Goal: Task Accomplishment & Management: Complete application form

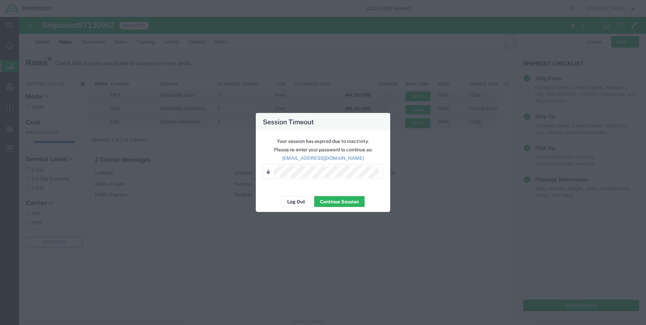
drag, startPoint x: 0, startPoint y: 0, endPoint x: 301, endPoint y: 164, distance: 342.4
click at [301, 164] on div "Your session has expired due to inactivity. Please re-enter your password to co…" at bounding box center [323, 161] width 135 height 60
click at [337, 200] on button "Continue Session" at bounding box center [339, 201] width 50 height 11
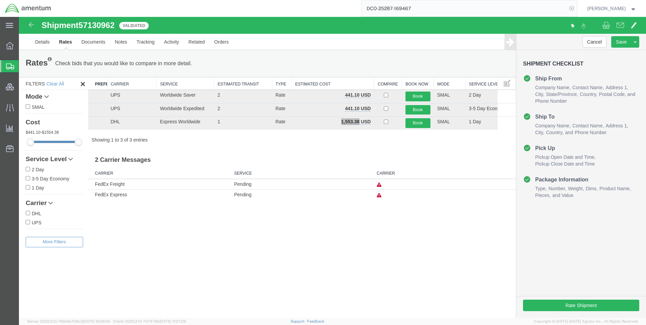
click at [574, 6] on icon at bounding box center [571, 8] width 9 height 9
click at [576, 7] on icon at bounding box center [571, 8] width 9 height 9
paste input "DCO-25287-169466"
type input "DCO-25287-169466"
click at [577, 10] on icon at bounding box center [571, 8] width 9 height 9
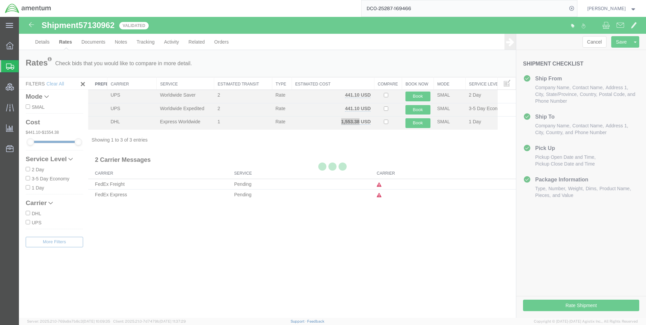
select select "42668"
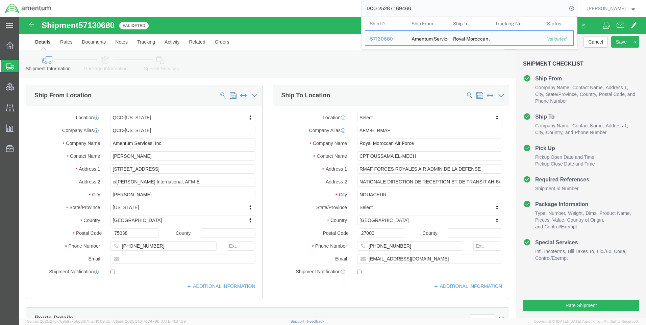
click icon
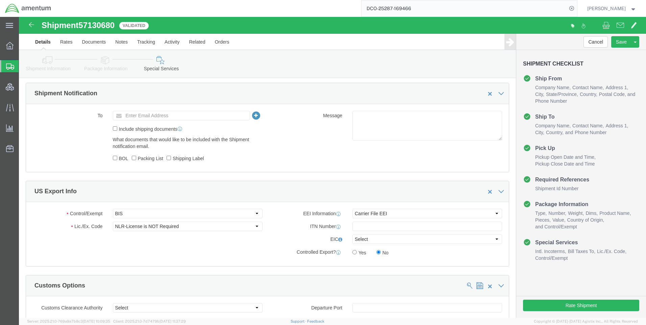
scroll to position [473, 0]
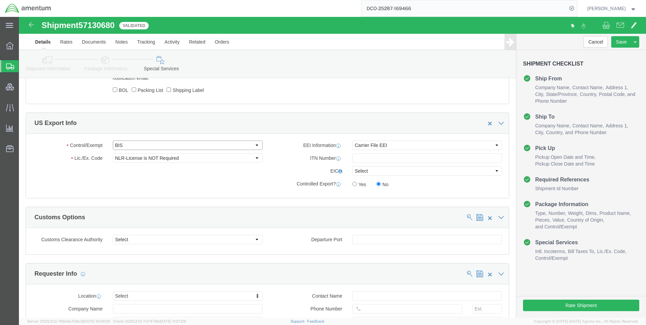
click select "Select ATF BIS DEA EPA FDA FTR ITAR OFAC Other (OPA)"
select select "FTR"
click select "Select ATF BIS DEA EPA FDA FTR ITAR OFAC Other (OPA)"
click select "Select 30.2(d)(2) 30.36 30.37(a) 30.37(f) 30.37(g) 30.37(h) 30.37(i) 30.37(j) 3…"
select select "30.37(a)"
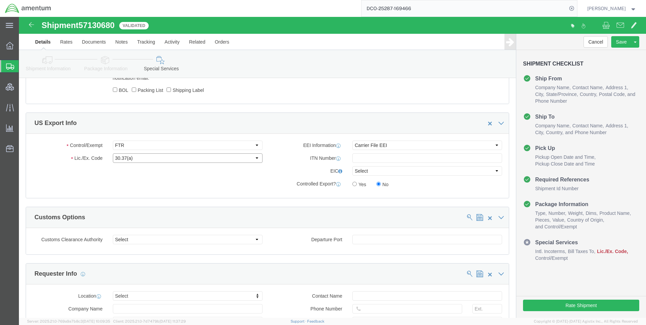
click select "Select 30.2(d)(2) 30.36 30.37(a) 30.37(f) 30.37(g) 30.37(h) 30.37(i) 30.37(j) 3…"
drag, startPoint x: 349, startPoint y: 130, endPoint x: 349, endPoint y: 134, distance: 4.4
click select "Select AES-Direct EEI Carrier File EEI EEI Exempt"
select select "EXEM"
click select "Select AES-Direct EEI Carrier File EEI EEI Exempt"
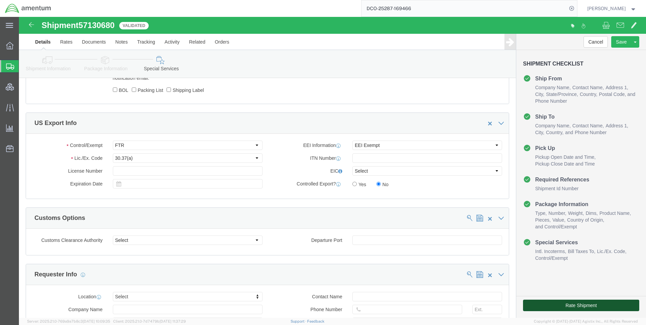
click button "Rate Shipment"
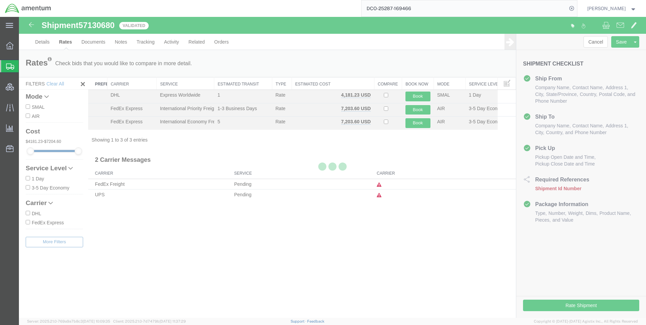
scroll to position [0, 0]
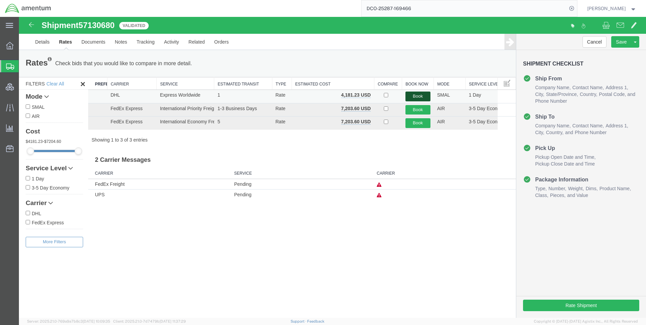
click at [413, 95] on button "Book" at bounding box center [418, 97] width 25 height 10
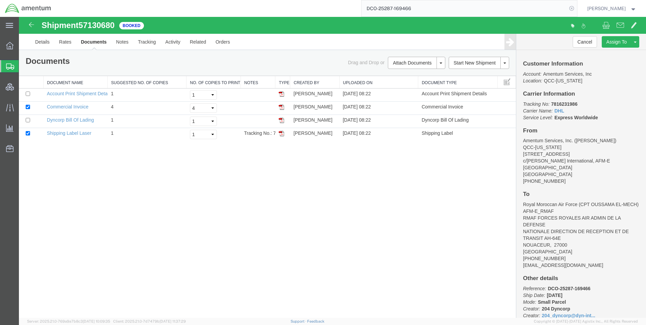
click at [577, 9] on icon at bounding box center [571, 8] width 9 height 9
paste input "DCO-25287-169467"
type input "DCO-25287-169467"
click at [577, 8] on icon at bounding box center [571, 8] width 9 height 9
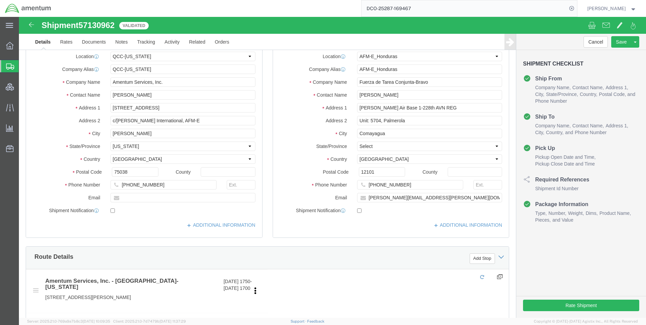
select select "42668"
select select "63335"
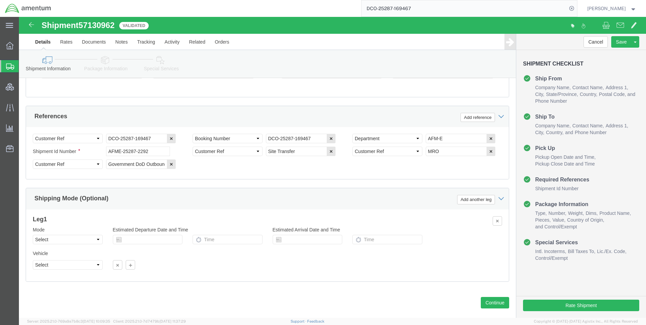
scroll to position [426, 0]
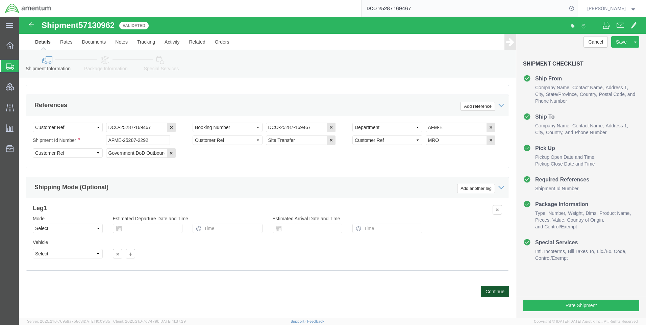
click button "Continue"
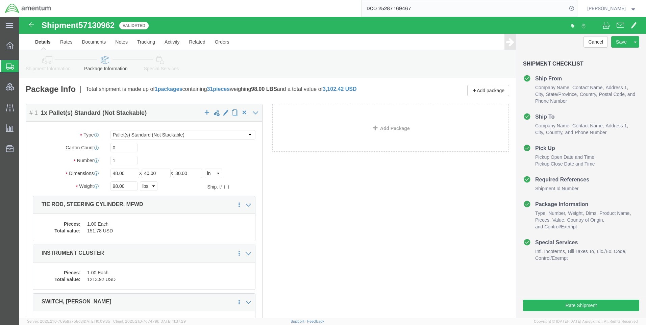
click link "Special Services"
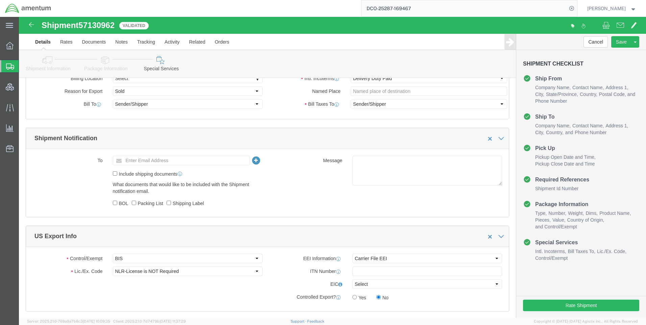
scroll to position [439, 0]
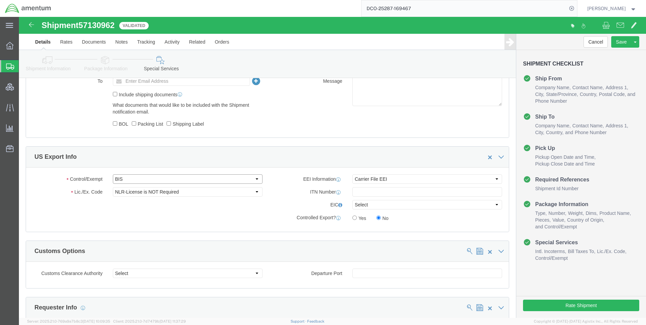
click select "Select ATF BIS DEA EPA FDA FTR ITAR OFAC Other (OPA)"
select select "FTR"
click select "Select ATF BIS DEA EPA FDA FTR ITAR OFAC Other (OPA)"
click select "Select 30.2(d)(2) 30.36 30.37(a) 30.37(f) 30.37(g) 30.37(h) 30.37(i) 30.37(j) 3…"
select select "30.37(a)"
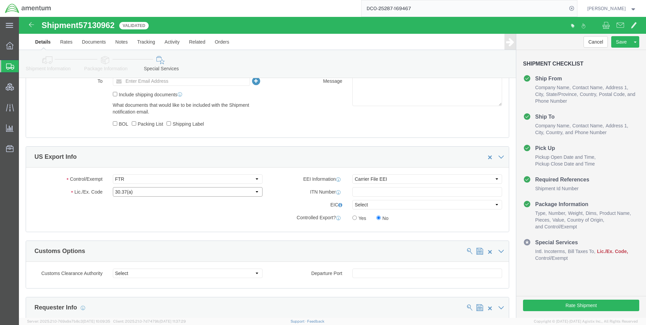
click select "Select 30.2(d)(2) 30.36 30.37(a) 30.37(f) 30.37(g) 30.37(h) 30.37(i) 30.37(j) 3…"
drag, startPoint x: 347, startPoint y: 162, endPoint x: 345, endPoint y: 168, distance: 6.4
click select "Select AES-Direct EEI Carrier File EEI EEI Exempt"
select select "EXEM"
click select "Select AES-Direct EEI Carrier File EEI EEI Exempt"
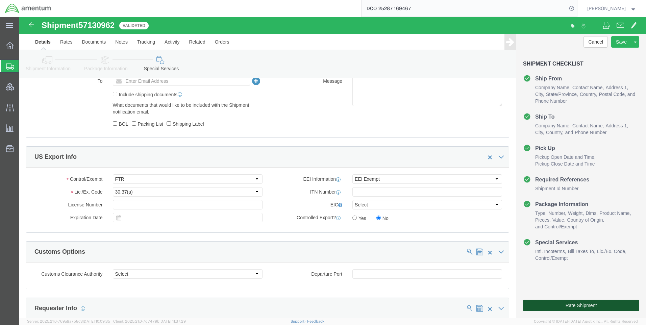
click button "Rate Shipment"
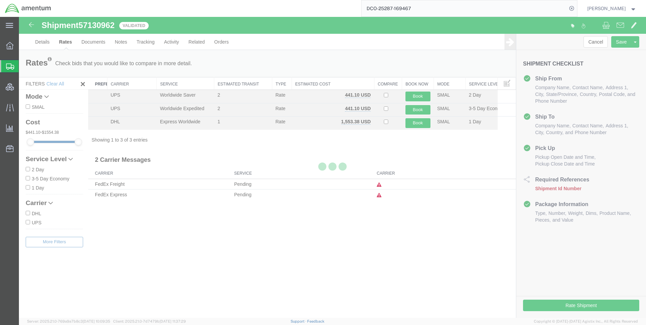
scroll to position [0, 0]
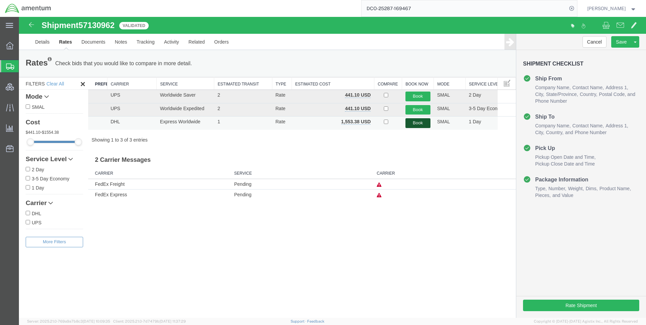
click at [425, 122] on button "Book" at bounding box center [418, 123] width 25 height 10
